Goal: Task Accomplishment & Management: Manage account settings

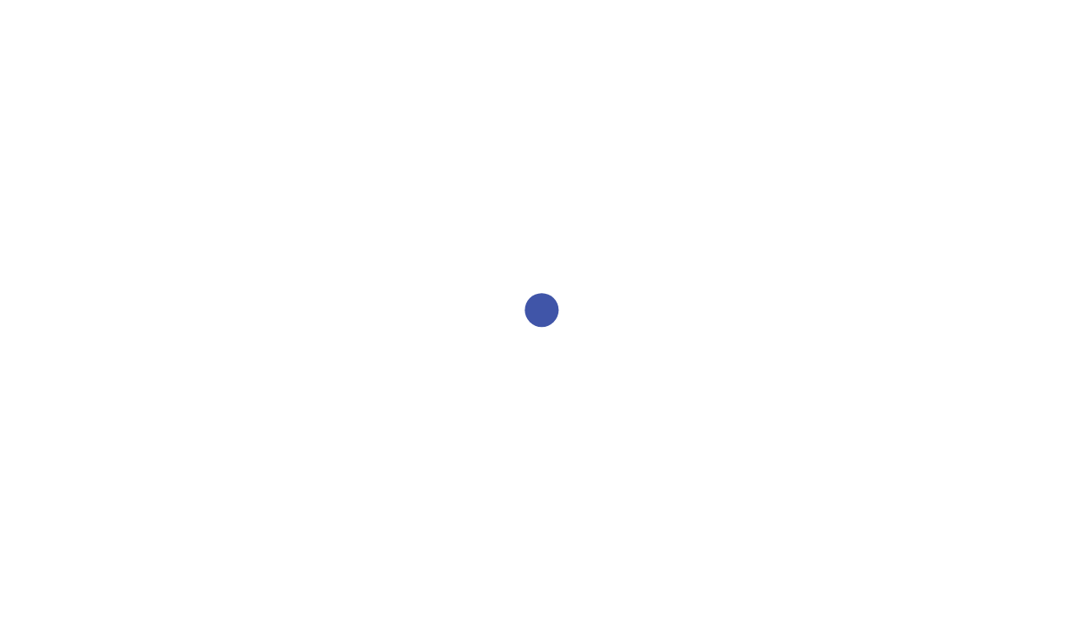
select select "2bed604d-1099-4043-b1bc-2365e8740244"
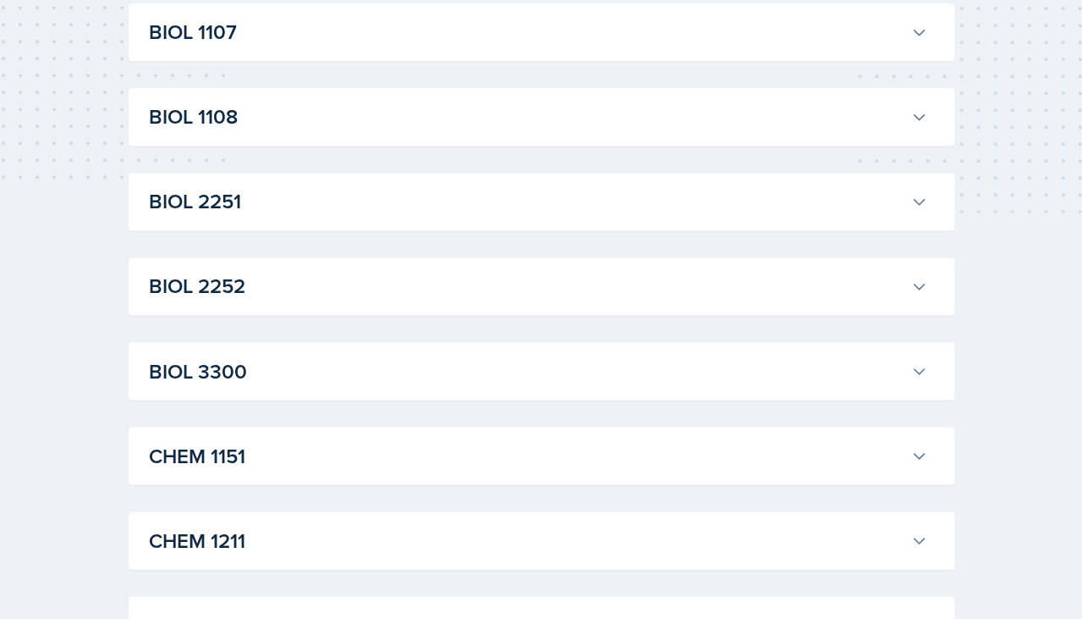
scroll to position [87, 0]
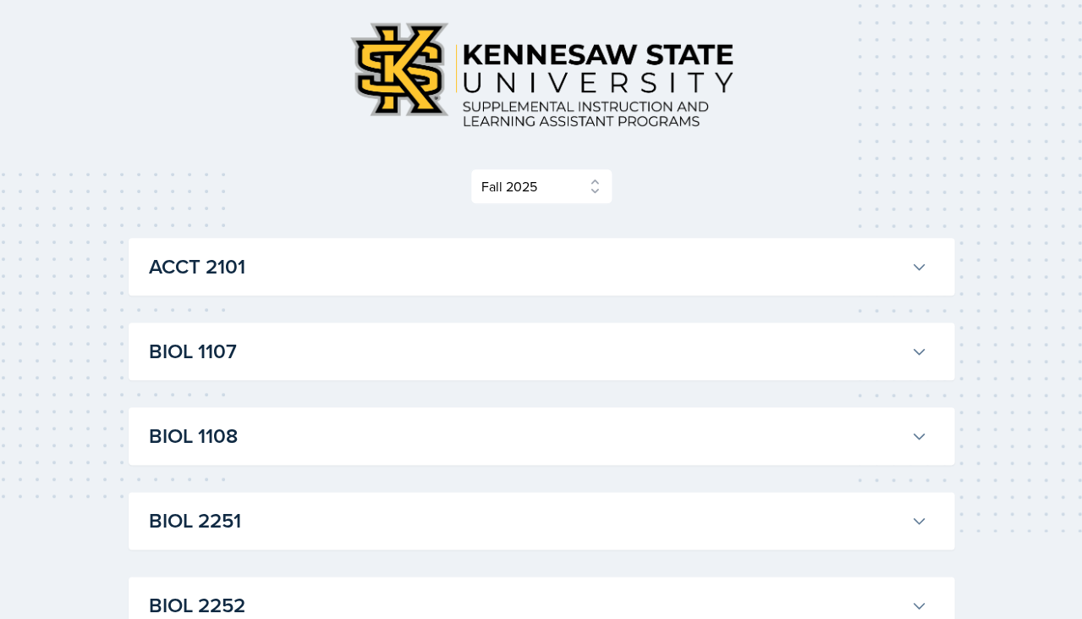
click at [464, 349] on h3 "BIOL 1107" at bounding box center [526, 351] width 755 height 30
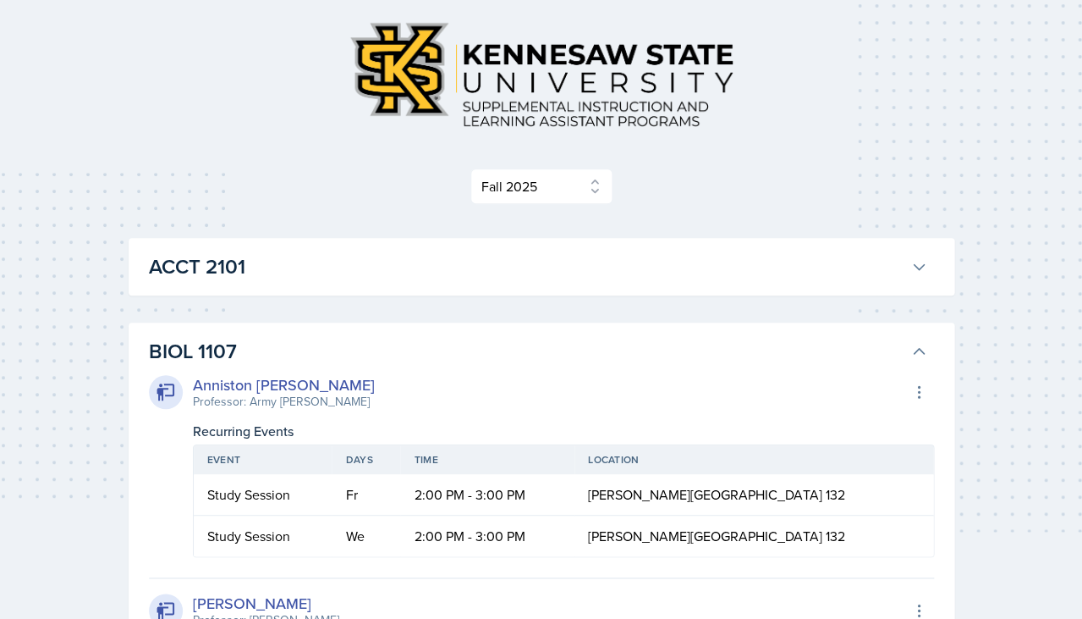
click at [464, 350] on h3 "BIOL 1107" at bounding box center [526, 351] width 755 height 30
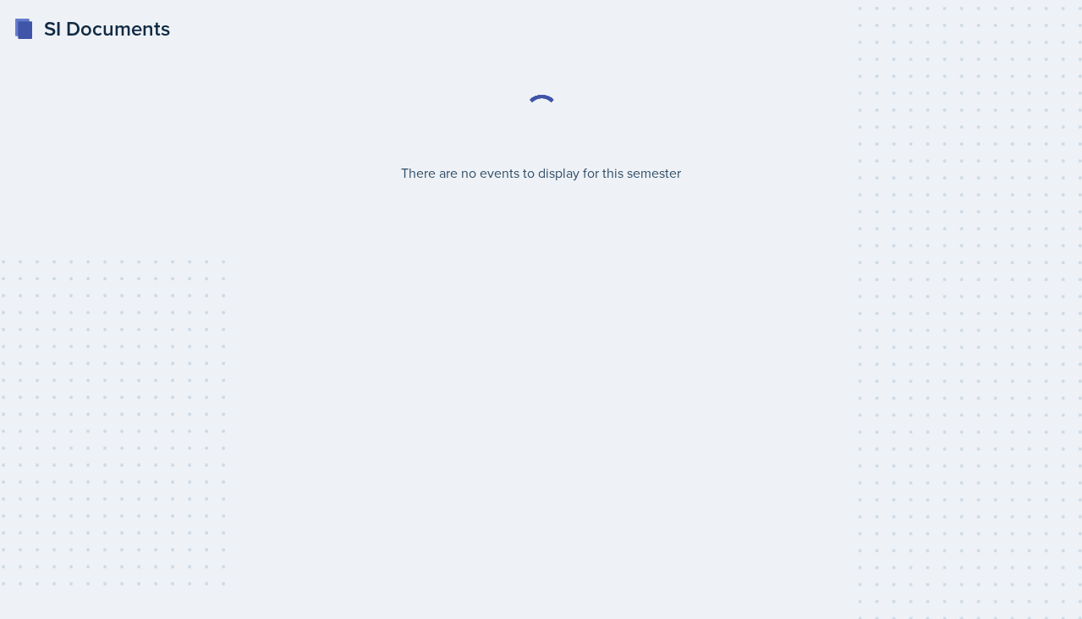
select select "2bed604d-1099-4043-b1bc-2365e8740244"
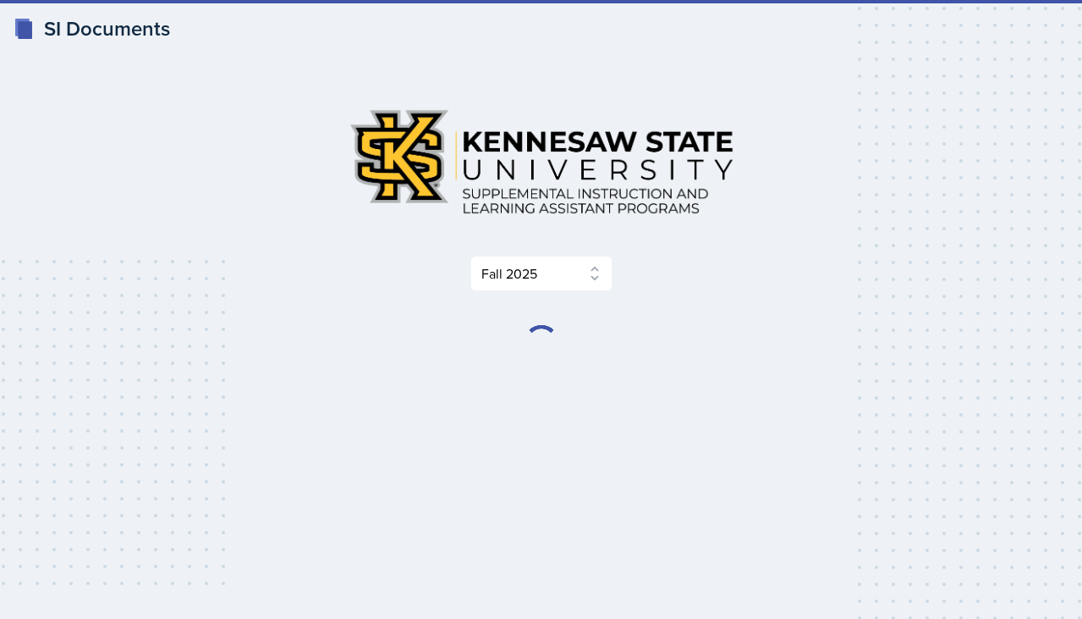
select select "2bed604d-1099-4043-b1bc-2365e8740244"
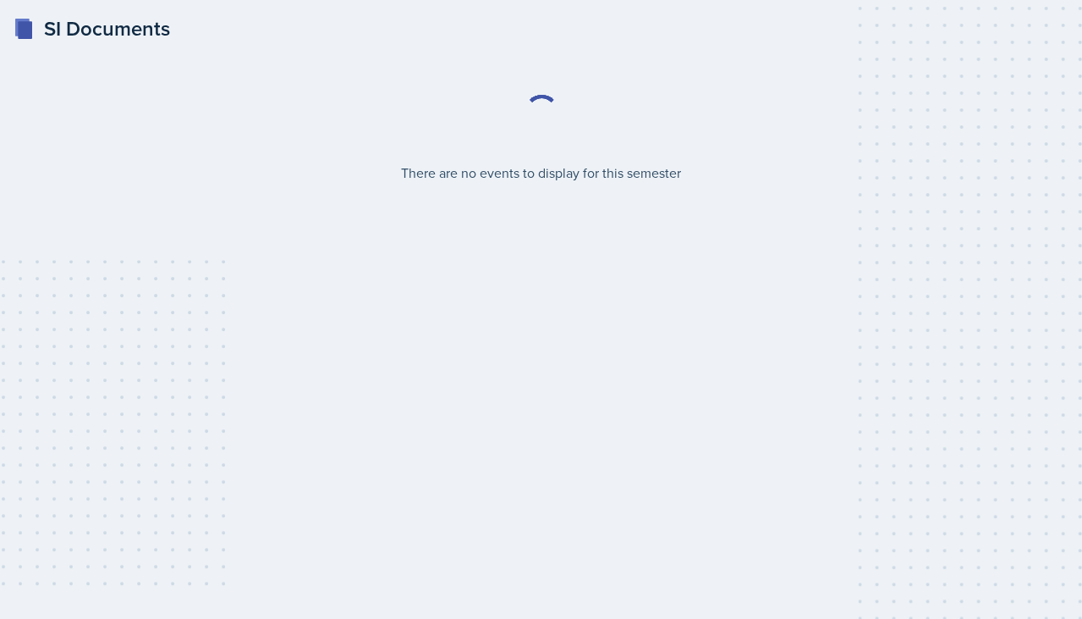
select select "2bed604d-1099-4043-b1bc-2365e8740244"
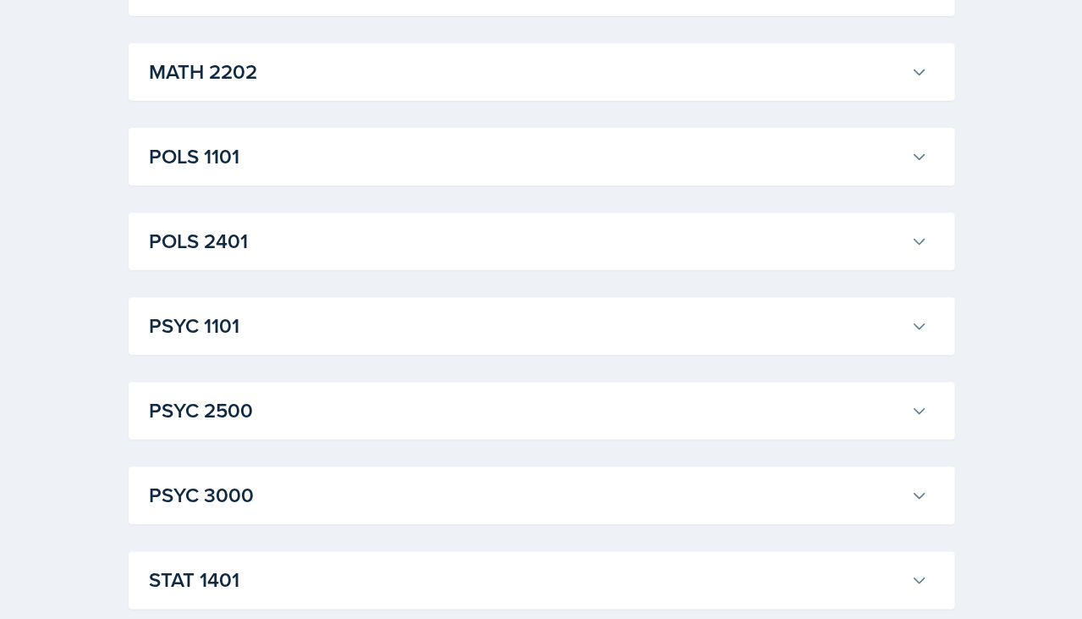
scroll to position [1406, 0]
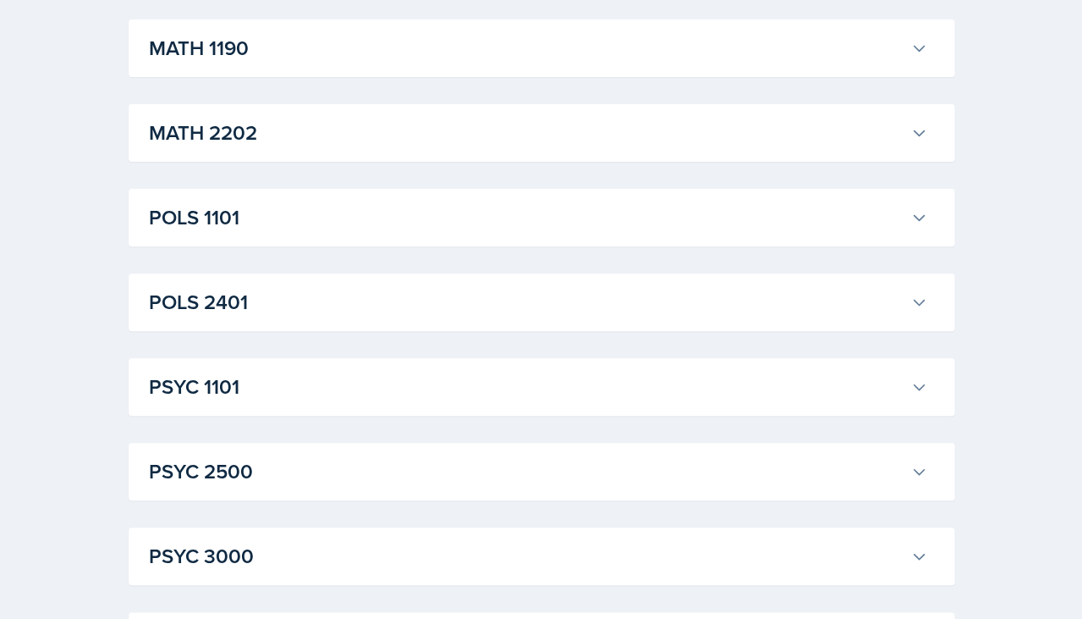
click at [502, 210] on h3 "POLS 1101" at bounding box center [526, 217] width 755 height 30
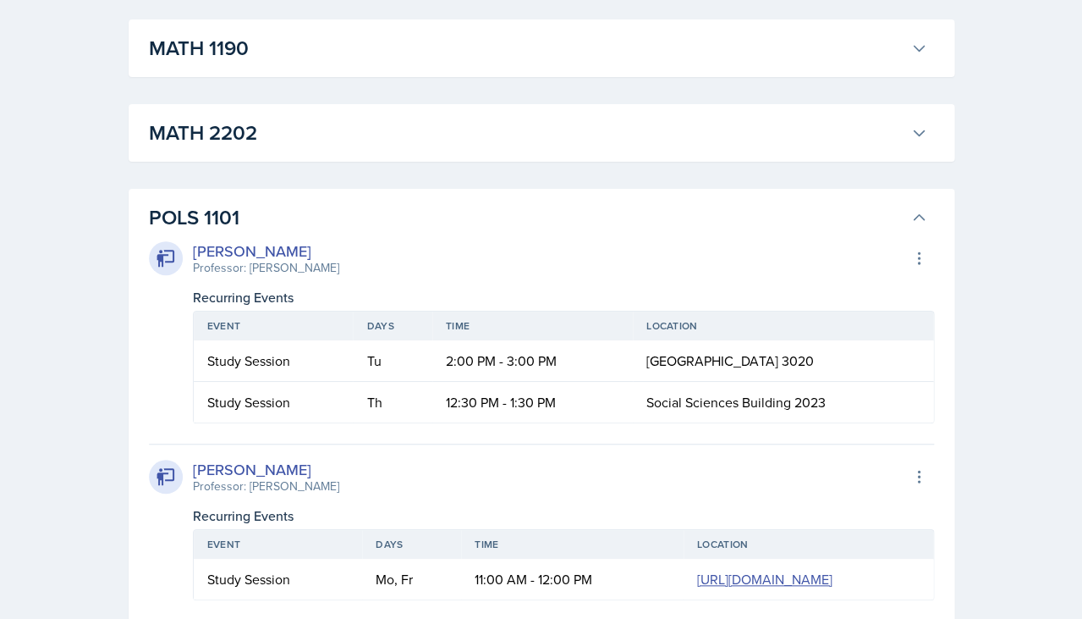
click at [502, 202] on h3 "POLS 1101" at bounding box center [526, 217] width 755 height 30
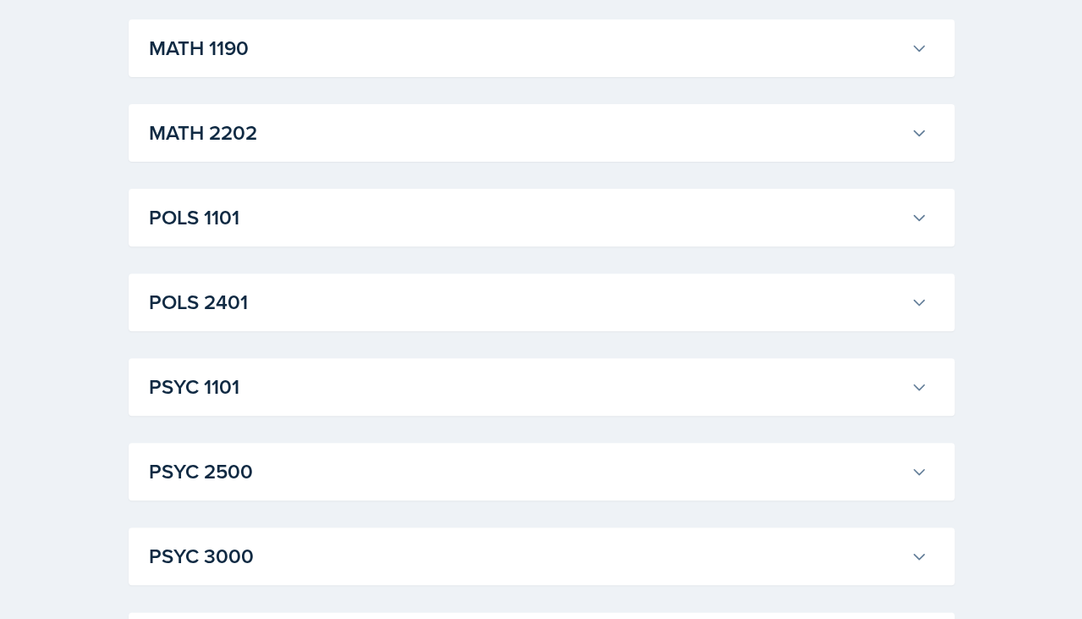
click at [469, 299] on h3 "POLS 2401" at bounding box center [526, 302] width 755 height 30
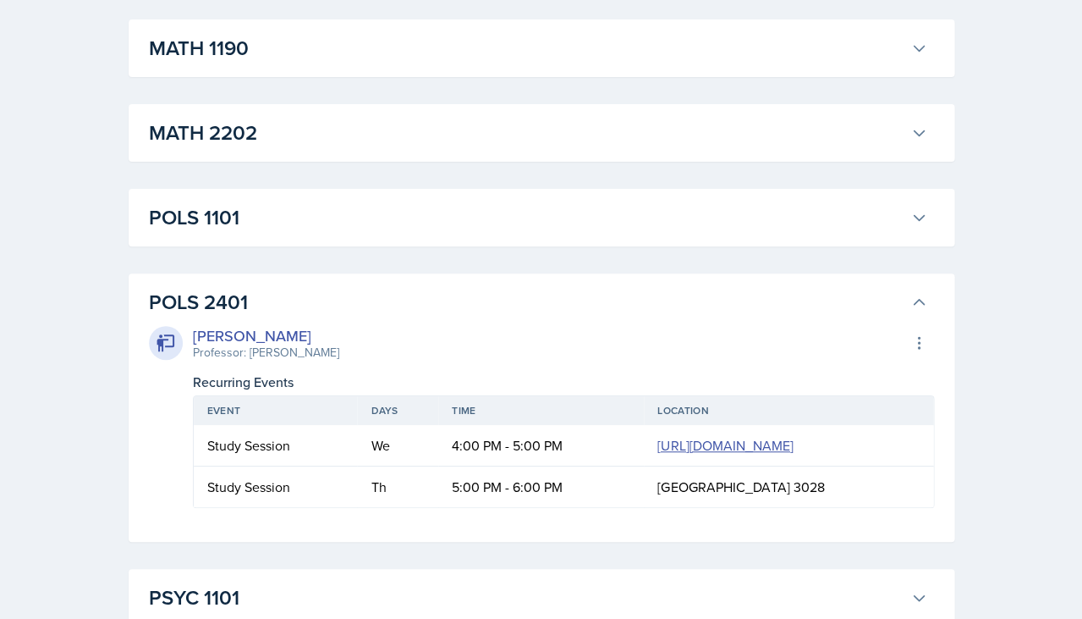
click at [705, 297] on h3 "POLS 2401" at bounding box center [526, 302] width 755 height 30
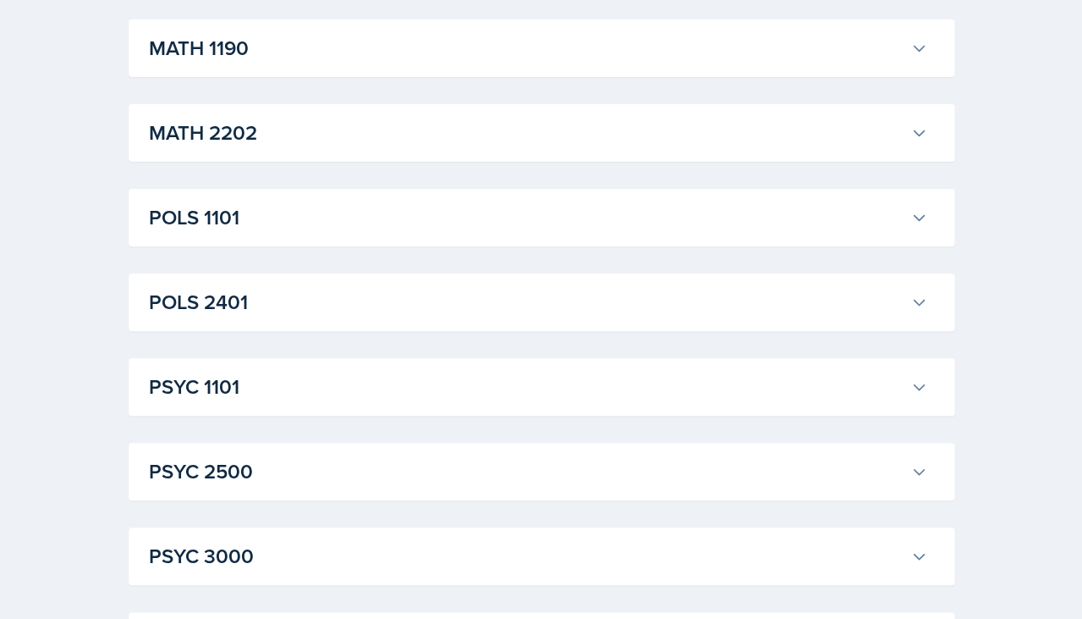
click at [705, 202] on h3 "POLS 1101" at bounding box center [526, 217] width 755 height 30
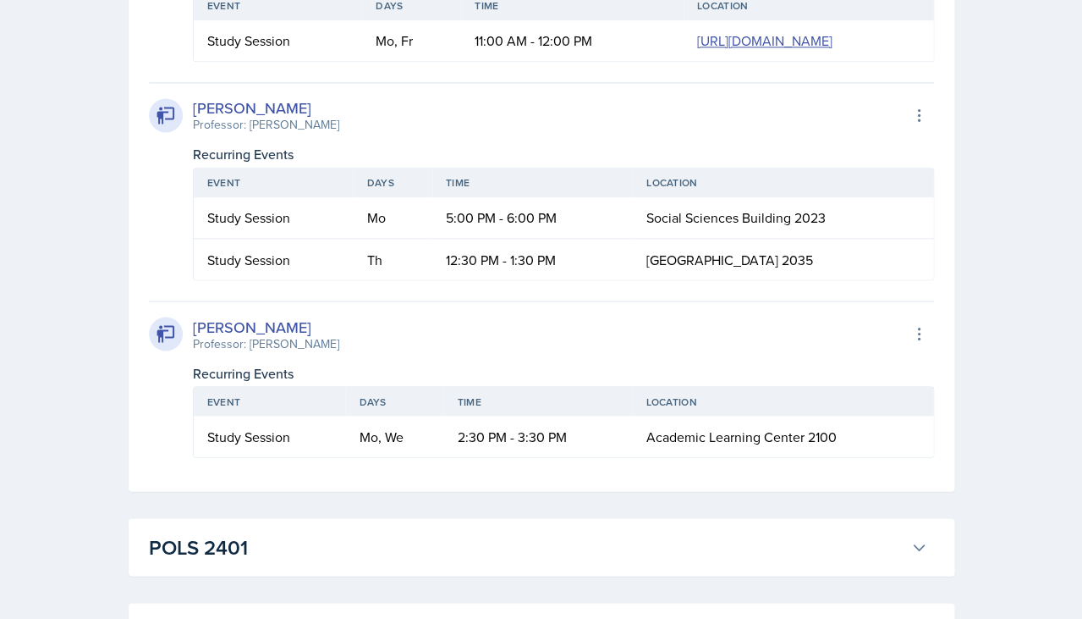
scroll to position [1944, 0]
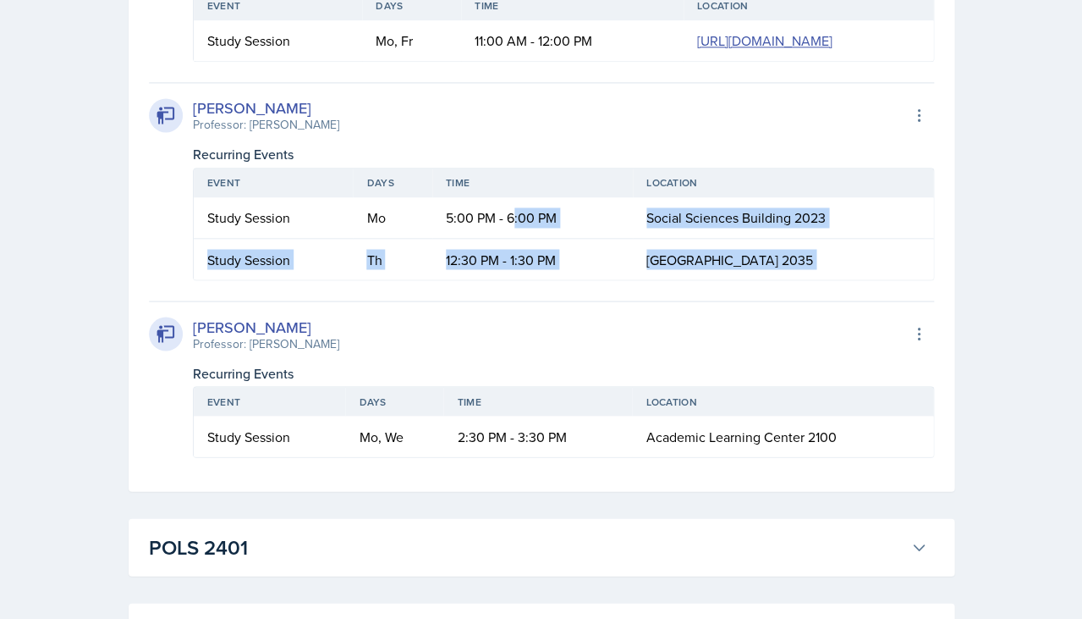
drag, startPoint x: 512, startPoint y: 265, endPoint x: 564, endPoint y: 330, distance: 83.1
click at [566, 330] on div "Malk Almimar Professor: John Moran Export to Google Calendar Recurring Events E…" at bounding box center [541, 76] width 785 height 762
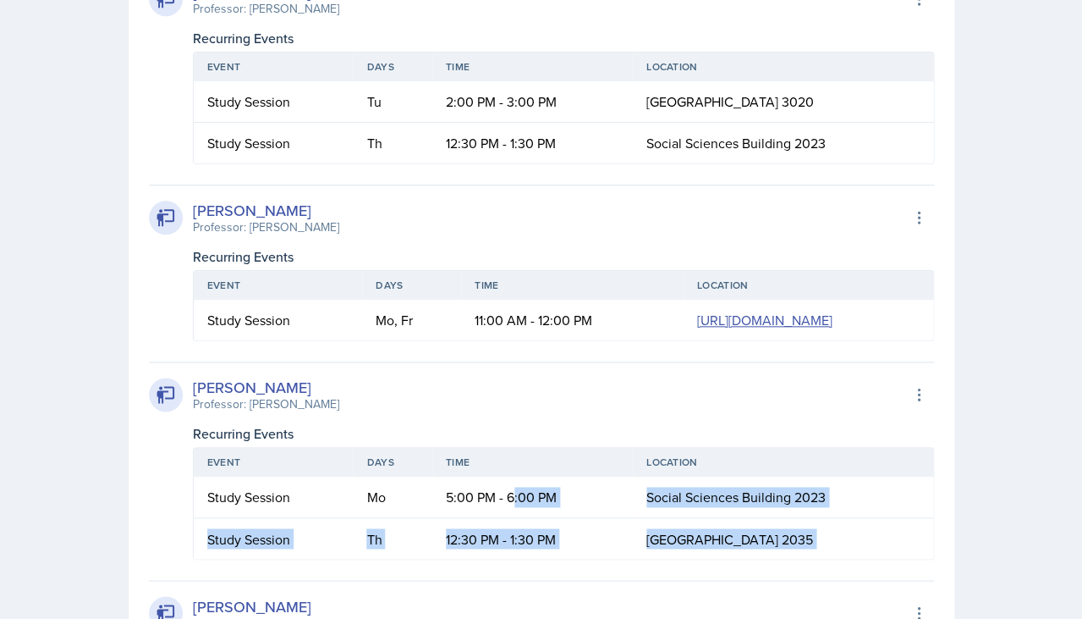
scroll to position [1604, 0]
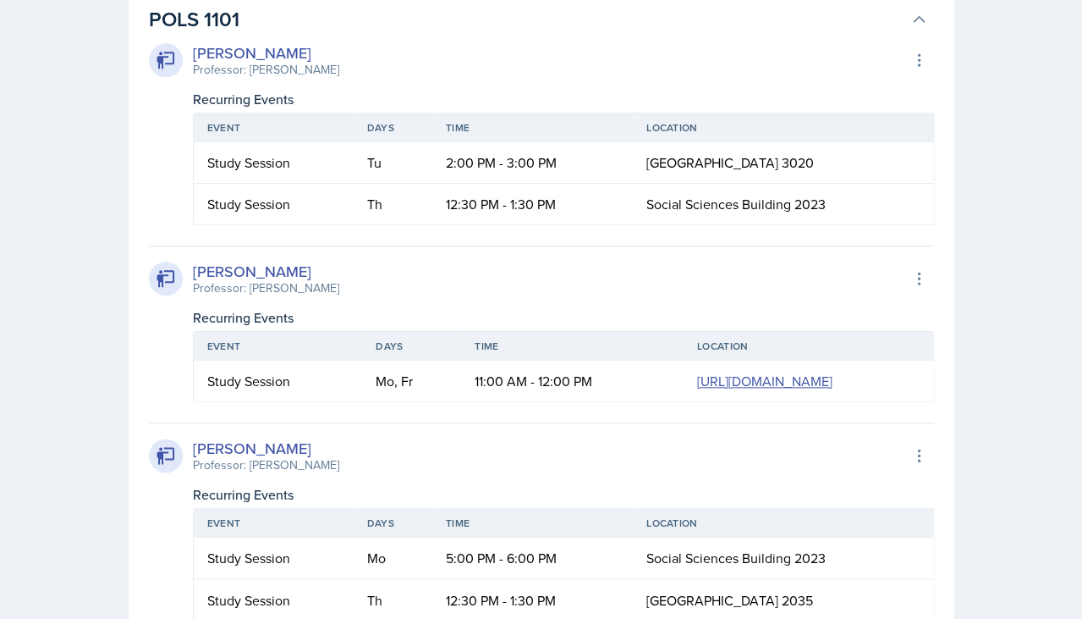
click at [558, 307] on div "Recurring Events" at bounding box center [563, 317] width 741 height 20
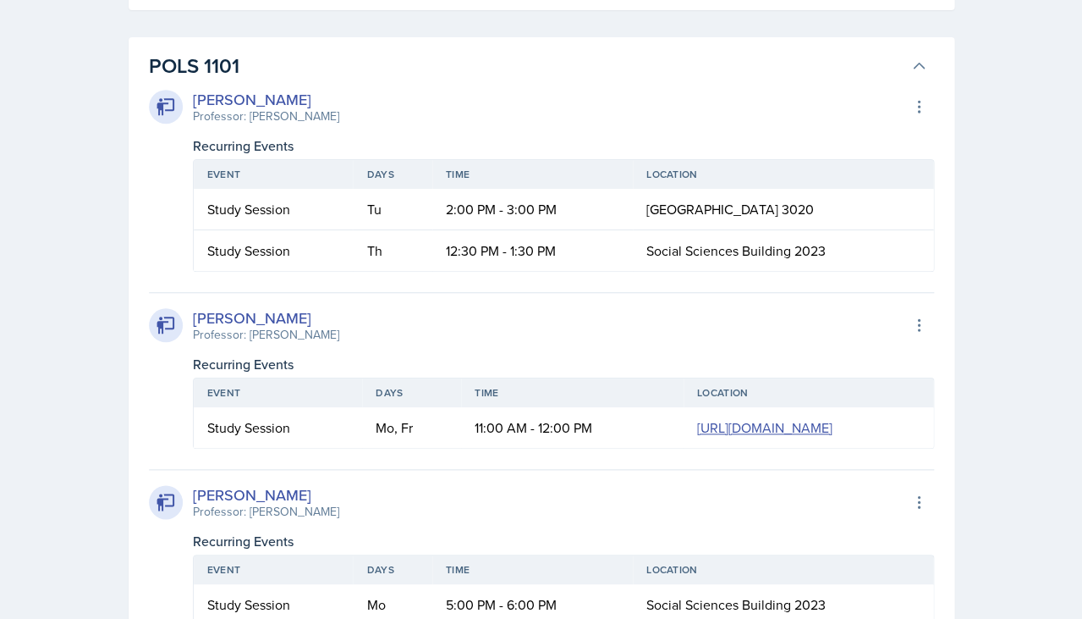
scroll to position [1519, 0]
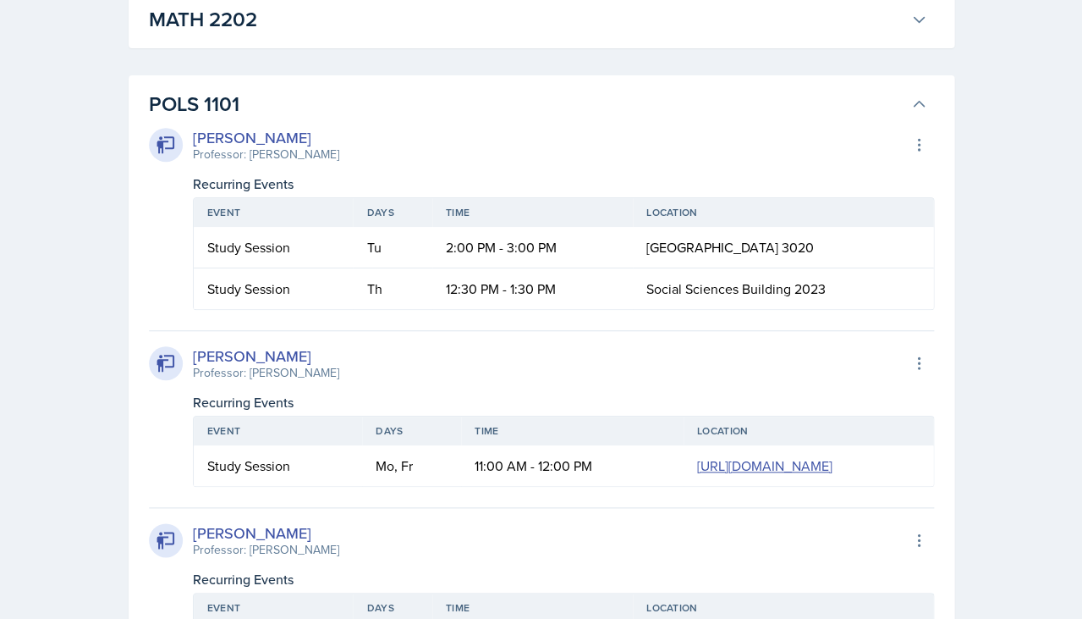
click at [465, 85] on button "POLS 1101" at bounding box center [538, 103] width 785 height 37
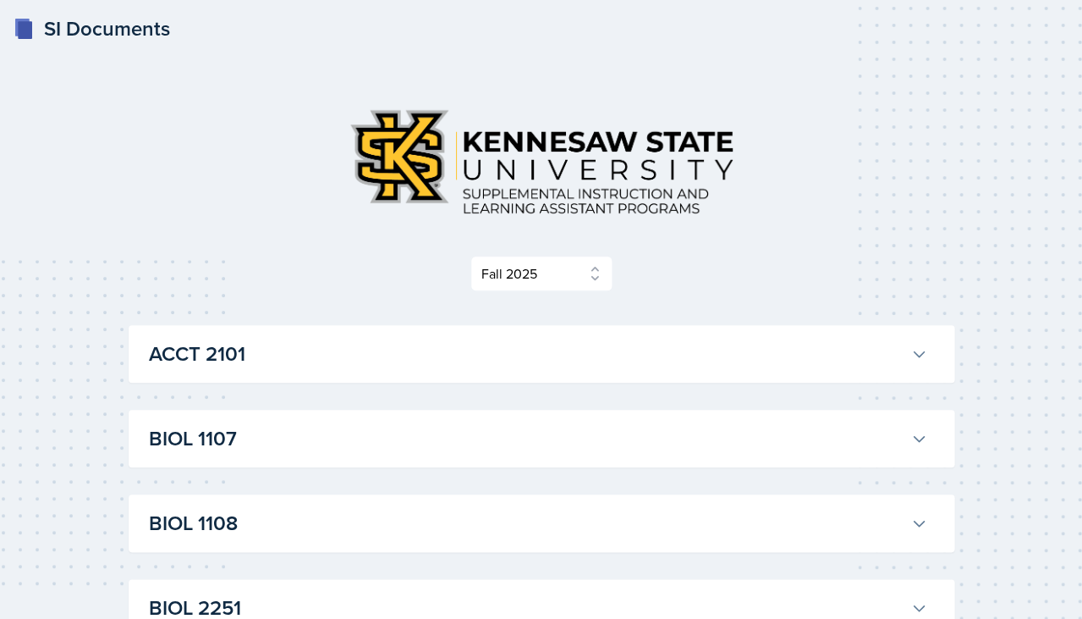
scroll to position [0, 0]
click at [138, 22] on div "SI Documents" at bounding box center [92, 29] width 157 height 30
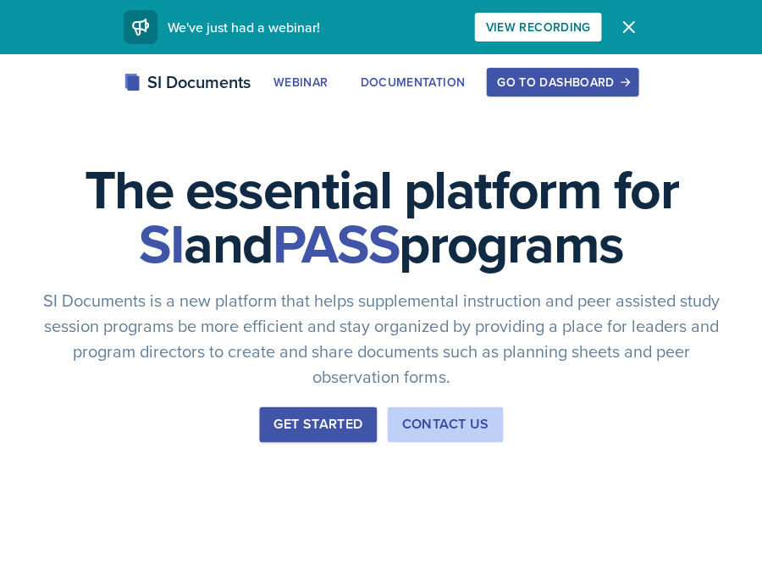
click at [580, 75] on div "Go to Dashboard" at bounding box center [562, 82] width 130 height 14
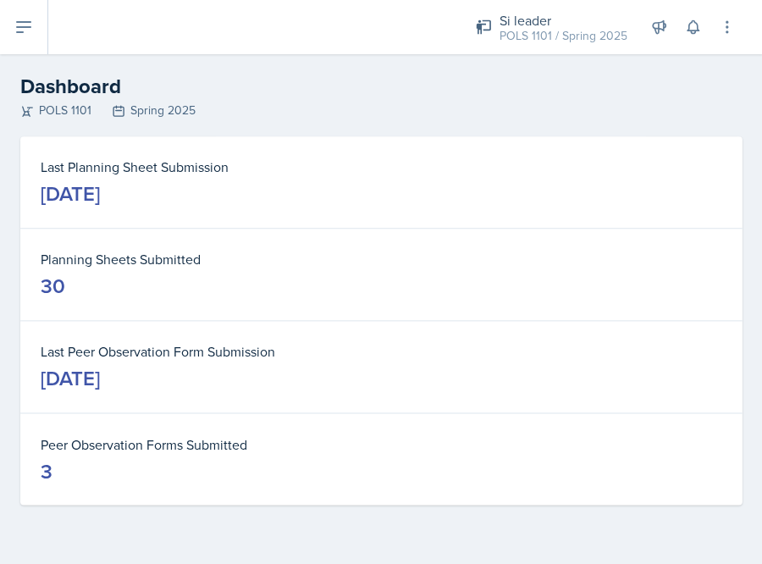
click at [47, 39] on button at bounding box center [24, 27] width 48 height 54
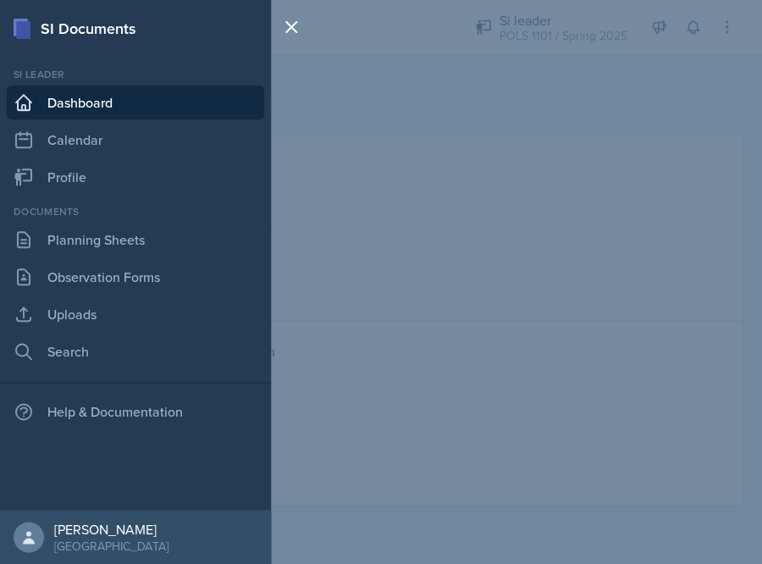
click at [690, 143] on div "SI Documents Si leader Dashboard Calendar Profile Documents Planning Sheets Obs…" at bounding box center [381, 282] width 762 height 564
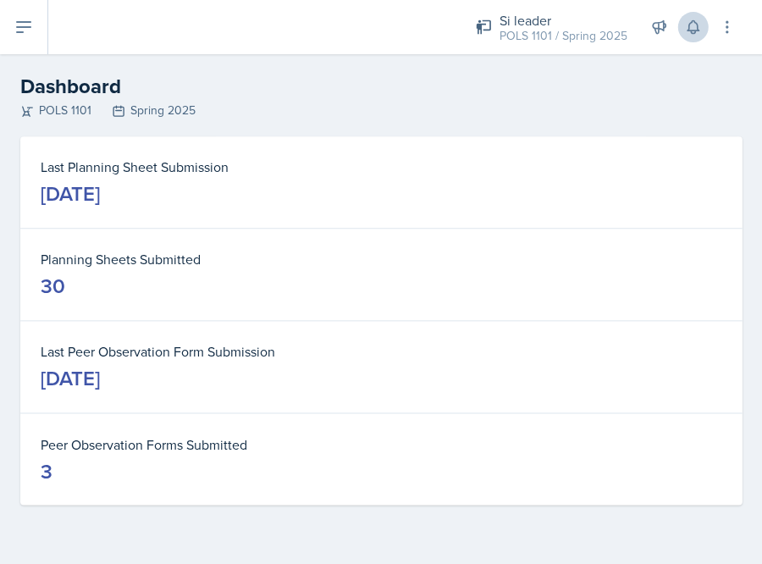
click at [695, 29] on icon at bounding box center [691, 27] width 11 height 13
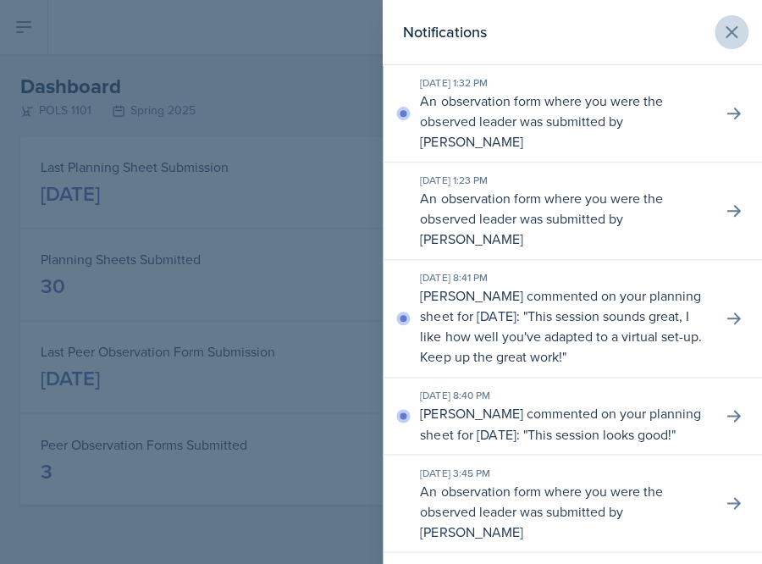
click at [729, 29] on icon at bounding box center [731, 32] width 20 height 20
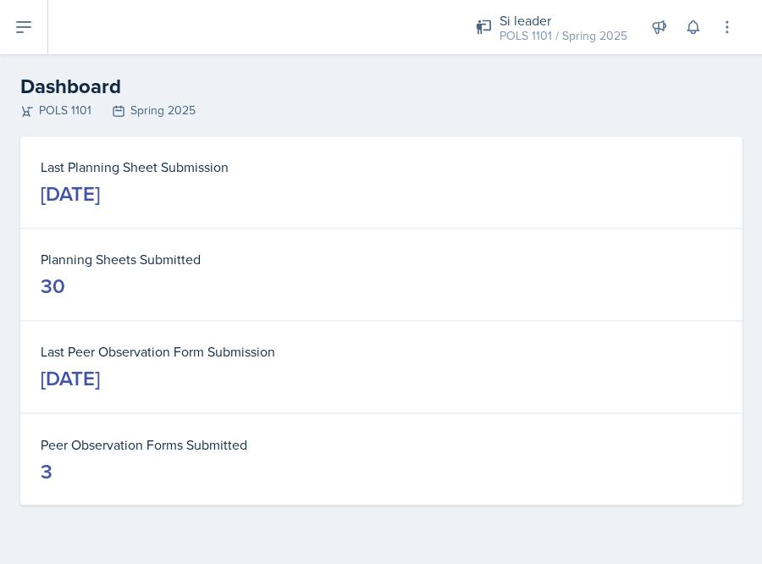
click at [22, 37] on button at bounding box center [24, 27] width 48 height 54
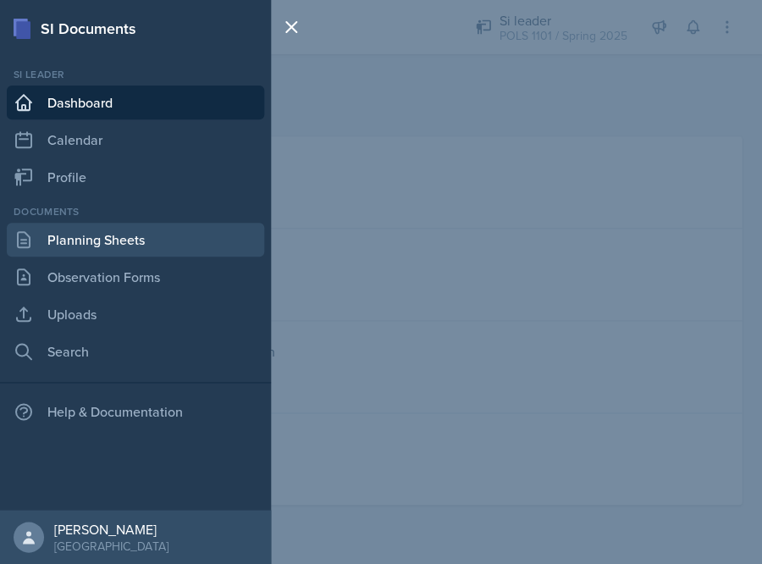
click at [104, 247] on link "Planning Sheets" at bounding box center [135, 240] width 257 height 34
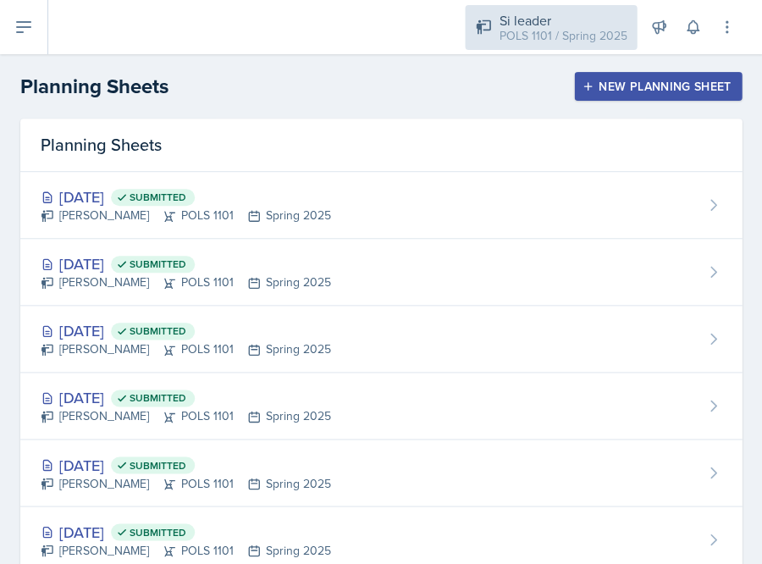
click at [547, 36] on div "POLS 1101 / Spring 2025" at bounding box center [562, 36] width 128 height 18
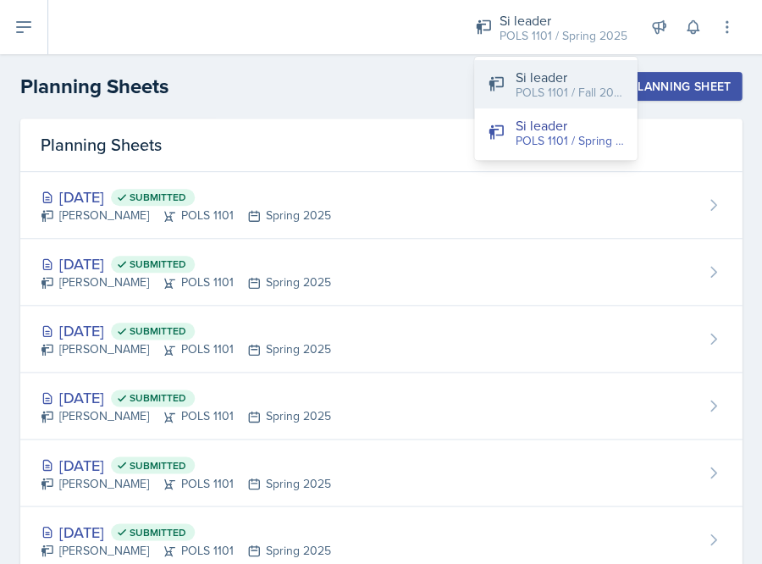
click at [538, 85] on div "POLS 1101 / Fall 2025" at bounding box center [568, 93] width 108 height 18
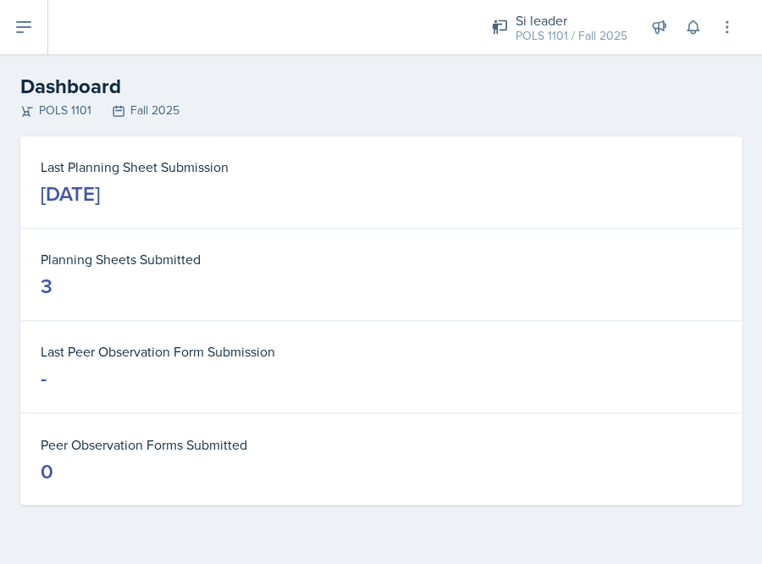
click at [46, 48] on button at bounding box center [24, 27] width 48 height 54
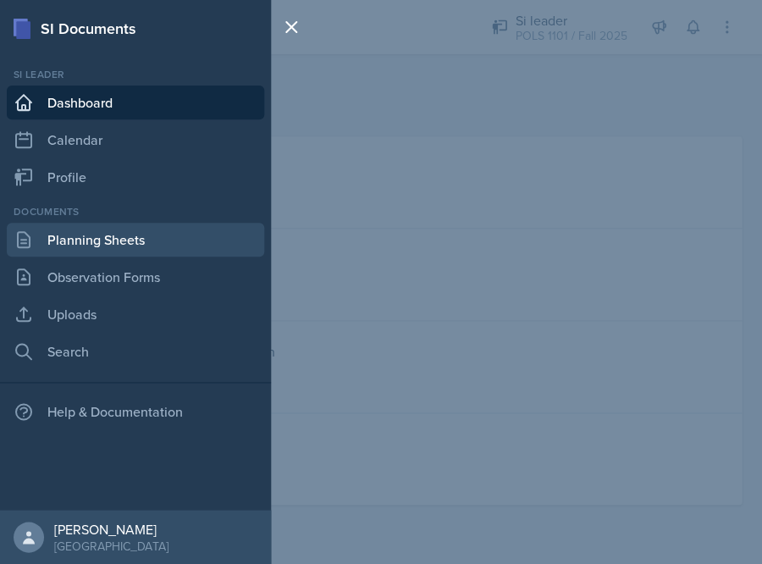
click at [85, 234] on link "Planning Sheets" at bounding box center [135, 240] width 257 height 34
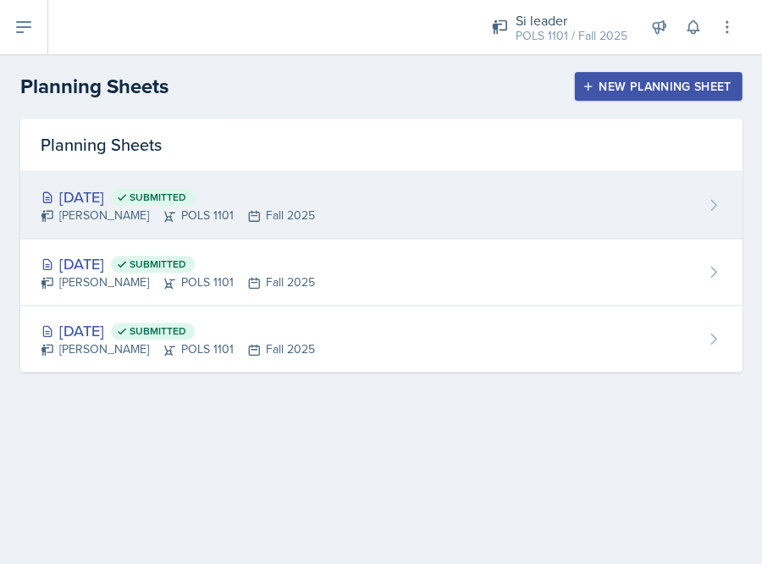
click at [247, 214] on icon at bounding box center [254, 216] width 14 height 14
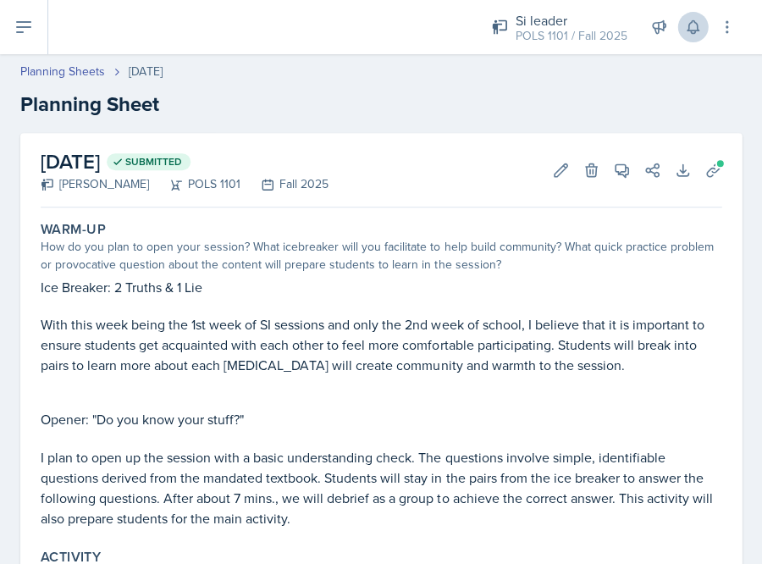
click at [696, 14] on button at bounding box center [692, 27] width 30 height 30
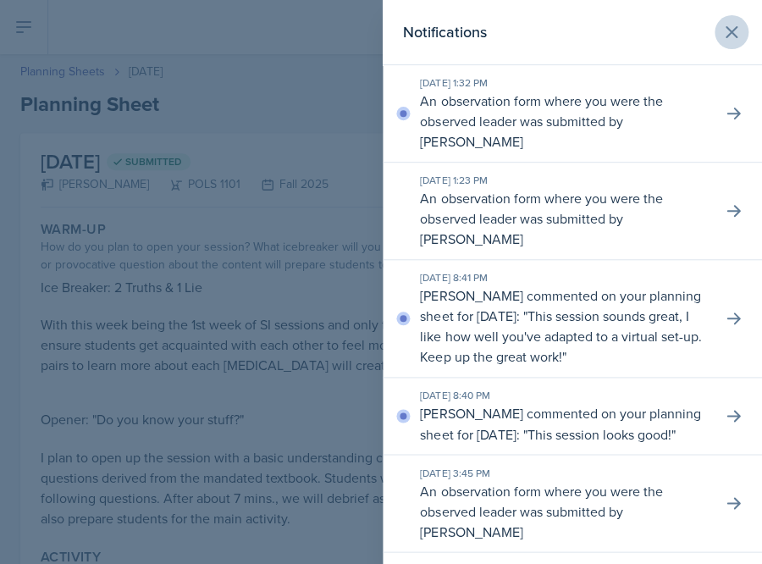
click at [740, 27] on icon at bounding box center [731, 32] width 20 height 20
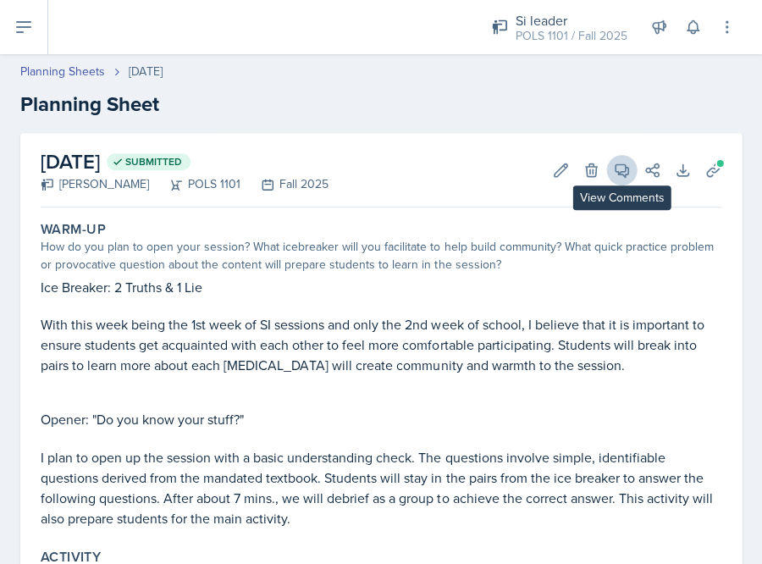
click at [624, 170] on icon at bounding box center [621, 170] width 17 height 17
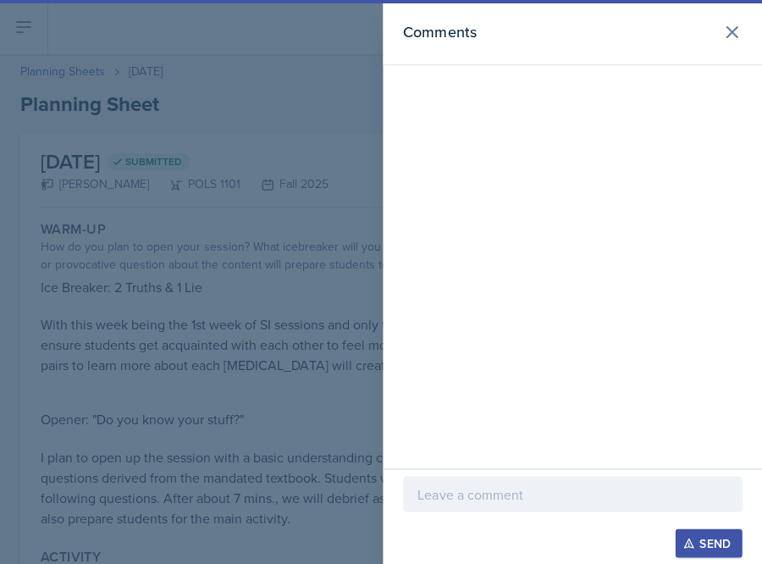
click at [203, 161] on div at bounding box center [381, 282] width 762 height 564
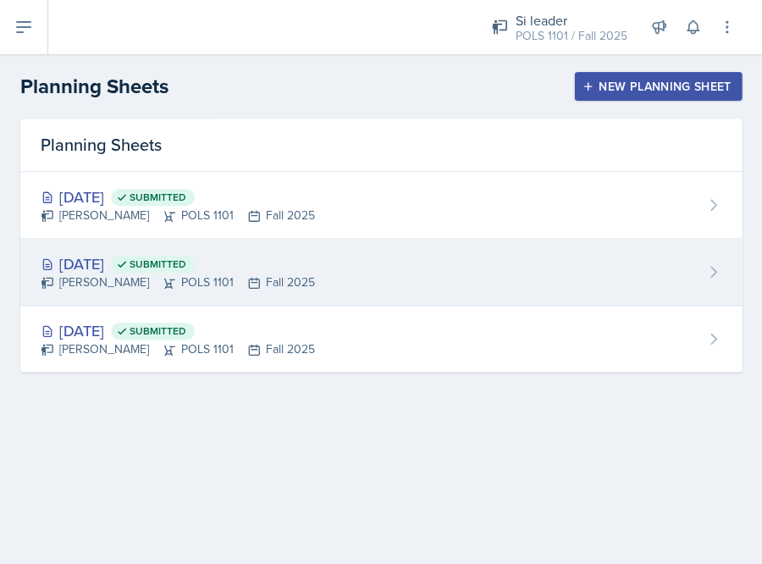
click at [210, 273] on div "[PERSON_NAME] POLS 1101 Fall 2025" at bounding box center [178, 282] width 274 height 18
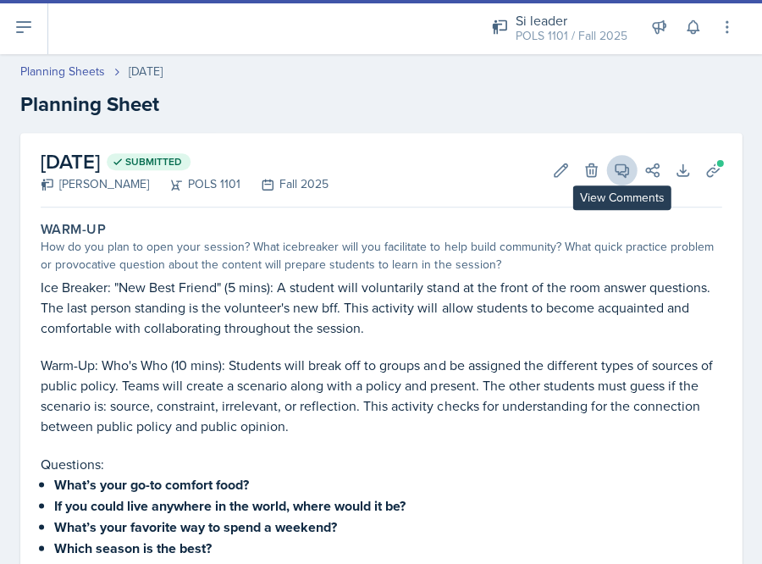
click at [621, 182] on button "View Comments" at bounding box center [621, 170] width 30 height 30
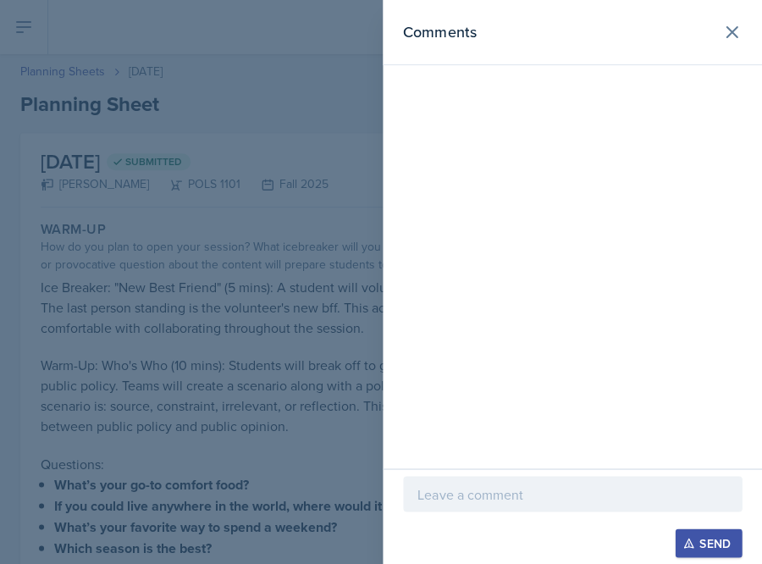
click at [289, 137] on div at bounding box center [381, 282] width 762 height 564
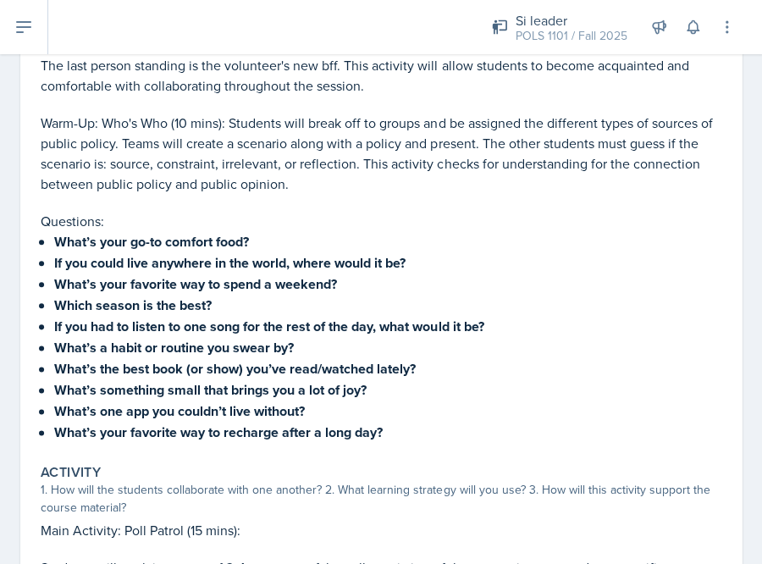
scroll to position [244, 0]
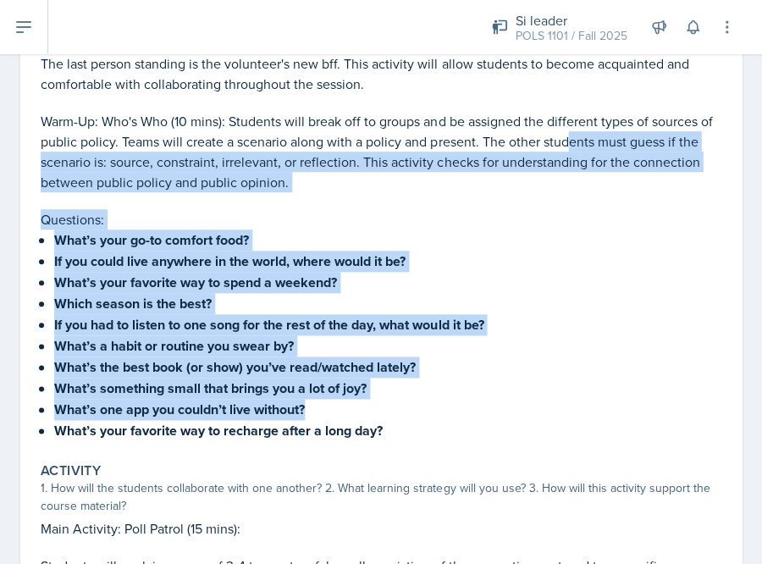
drag, startPoint x: 565, startPoint y: 135, endPoint x: 575, endPoint y: 389, distance: 254.1
click at [575, 389] on div "Ice Breaker: "New Best Friend" (5 mins): A student will voluntarily stand at th…" at bounding box center [381, 237] width 680 height 408
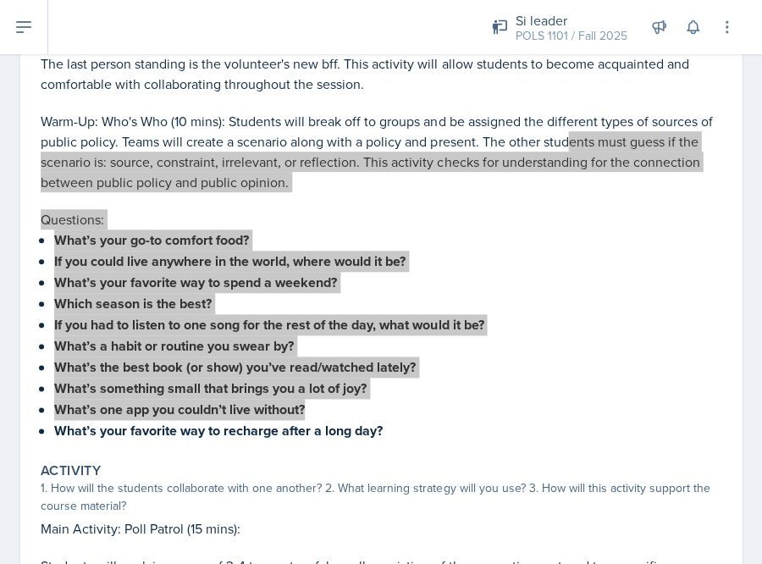
click at [129, 151] on p "Warm-Up: Who's Who (10 mins): Students will break off to groups and be assigned…" at bounding box center [381, 151] width 680 height 81
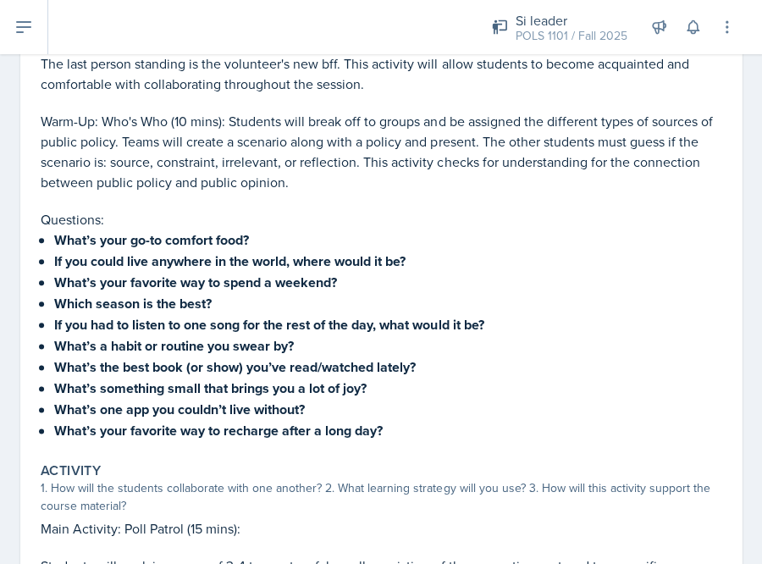
click at [276, 116] on p "Warm-Up: Who's Who (10 mins): Students will break off to groups and be assigned…" at bounding box center [381, 151] width 680 height 81
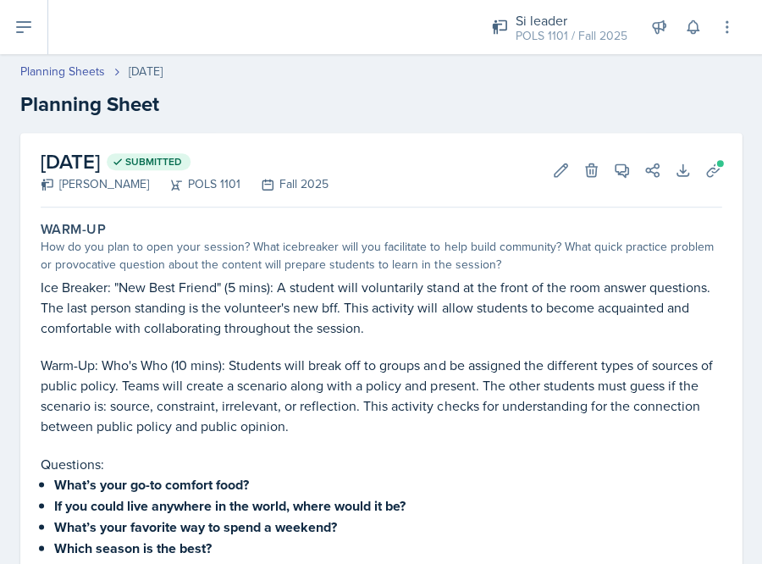
scroll to position [0, 0]
click at [722, 167] on button "Uploads" at bounding box center [712, 170] width 30 height 30
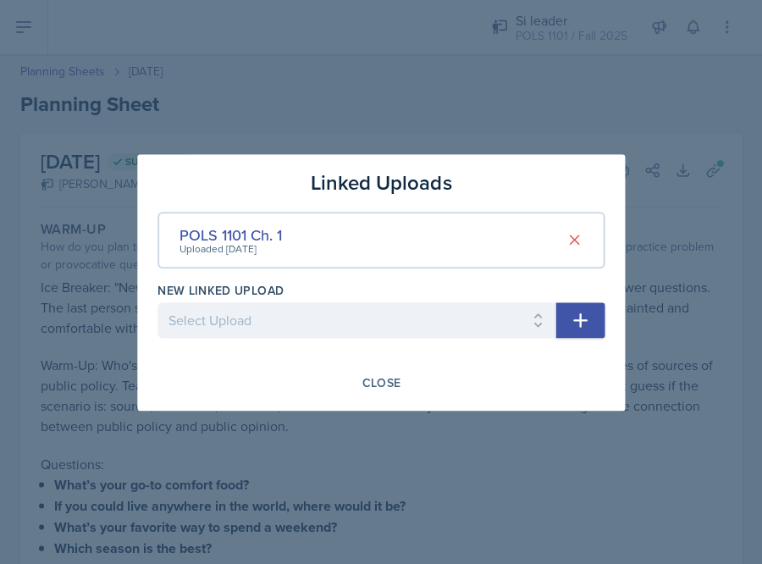
click at [665, 73] on div at bounding box center [381, 282] width 762 height 564
